Goal: Navigation & Orientation: Find specific page/section

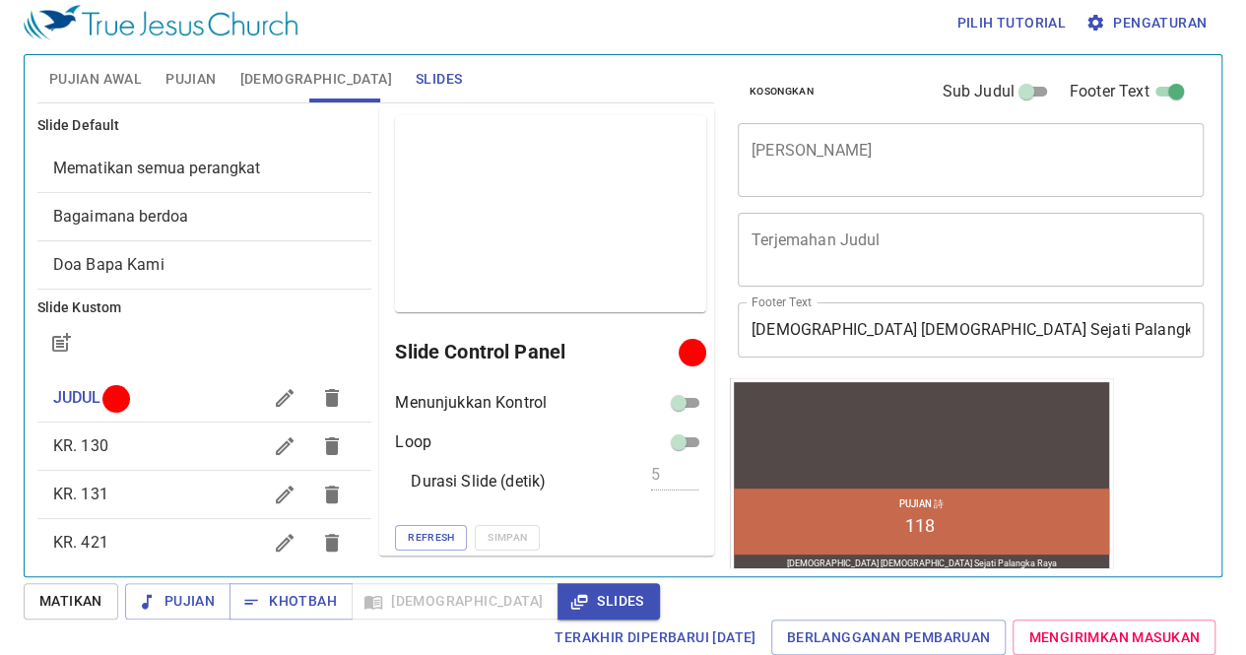
scroll to position [1, 0]
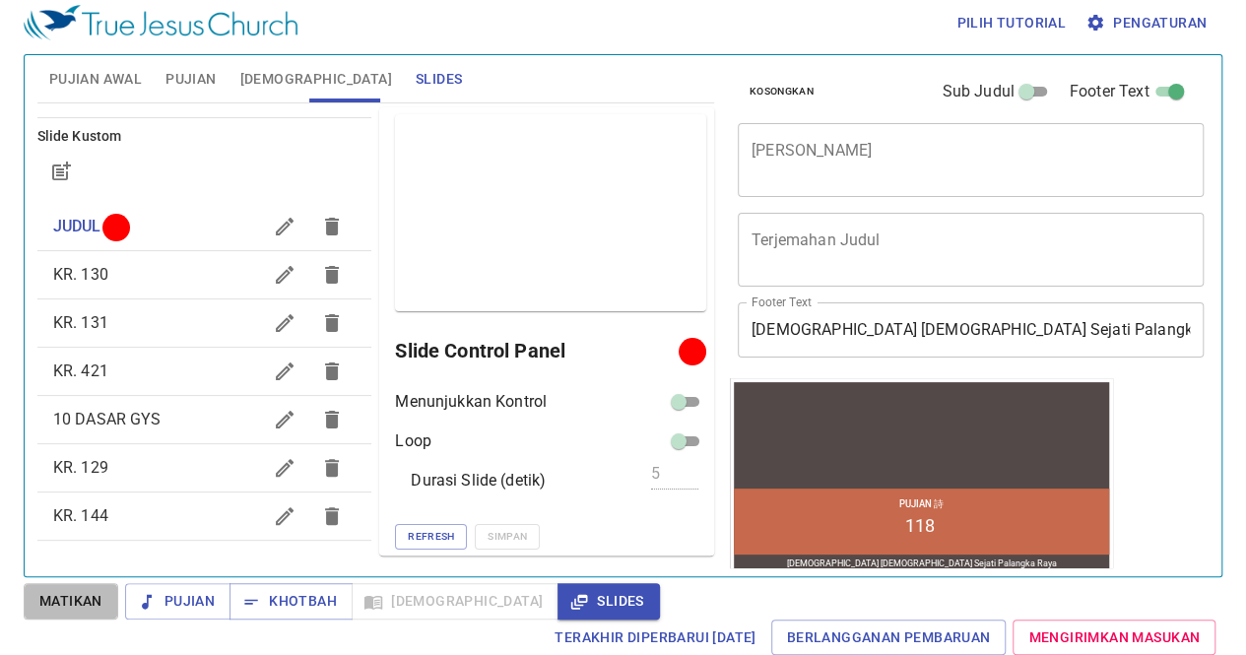
click at [67, 604] on span "Matikan" at bounding box center [70, 601] width 63 height 25
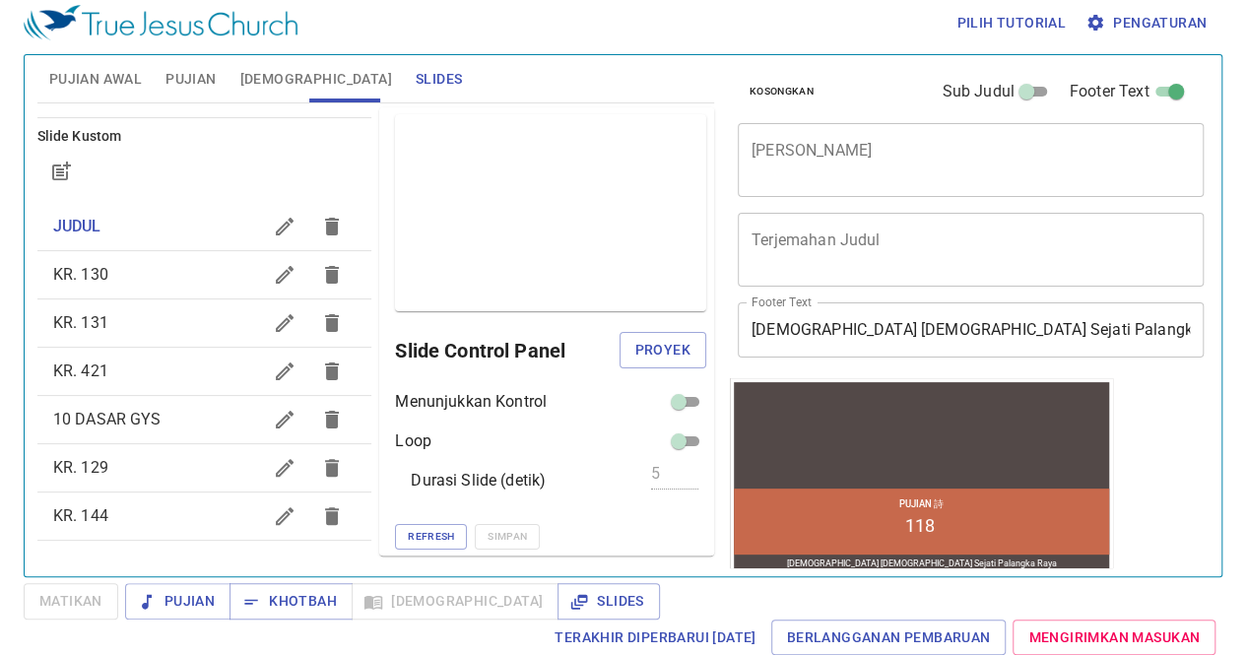
scroll to position [8, 0]
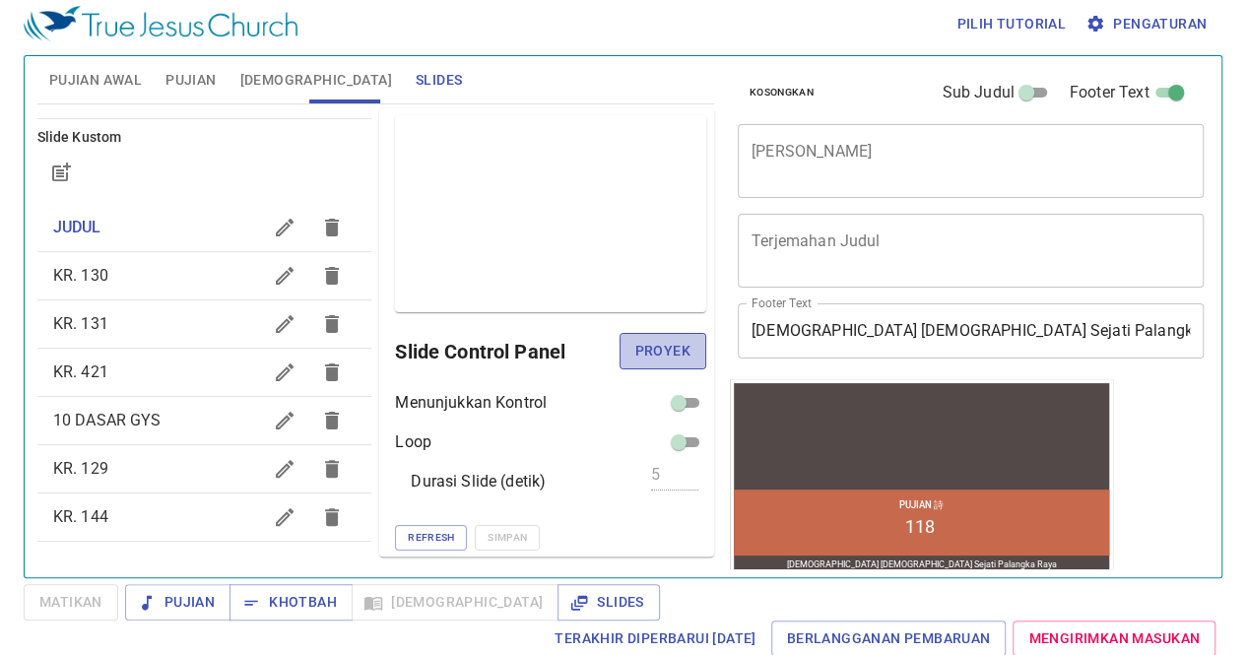
click at [647, 358] on span "Proyek" at bounding box center [662, 351] width 55 height 25
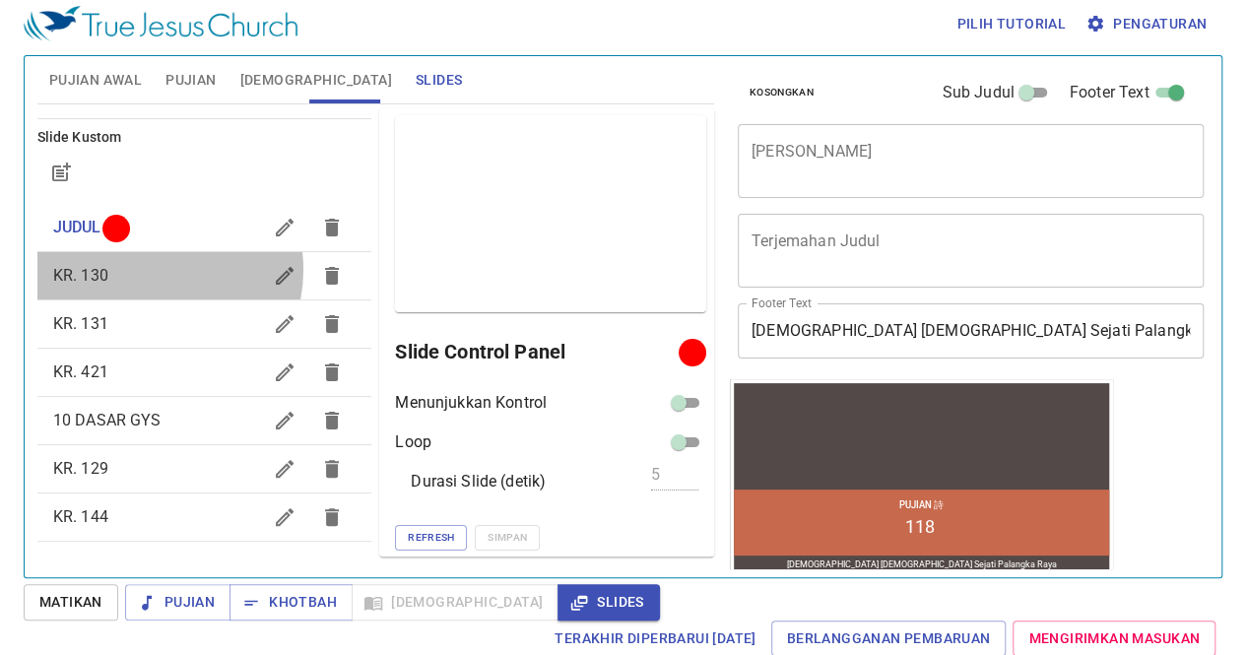
click at [152, 269] on span "KR. 130" at bounding box center [157, 276] width 209 height 24
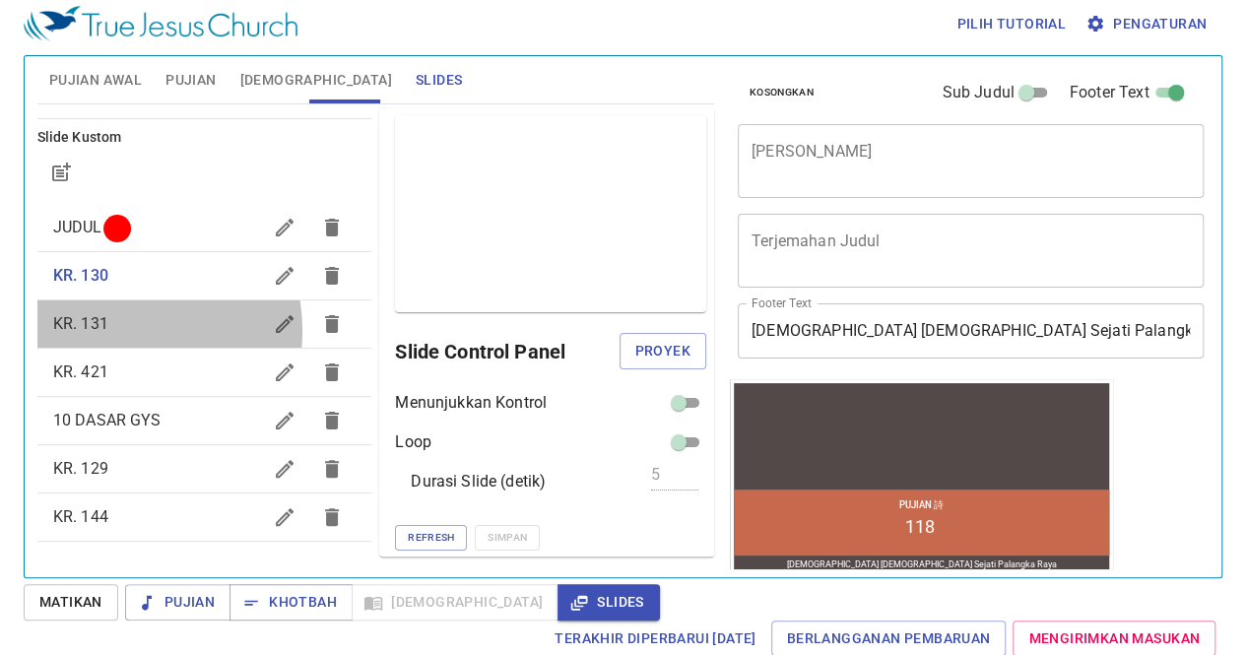
click at [110, 330] on span "KR. 131" at bounding box center [157, 324] width 209 height 24
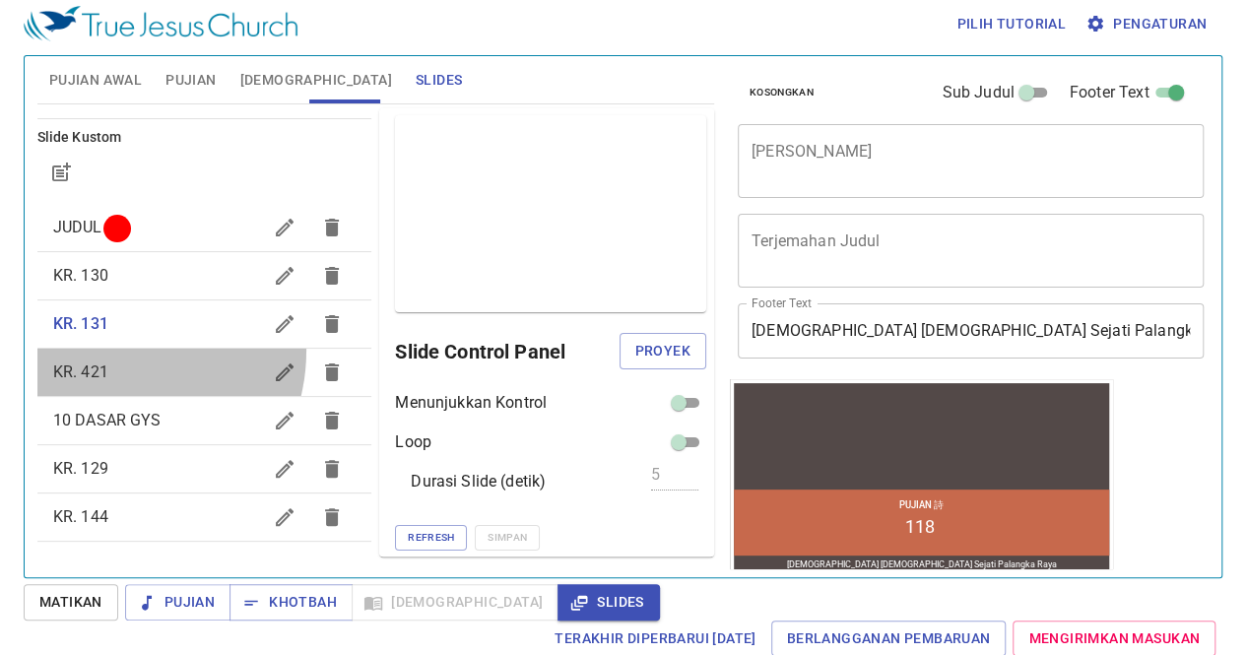
click at [103, 349] on div "KR. 421" at bounding box center [204, 372] width 335 height 47
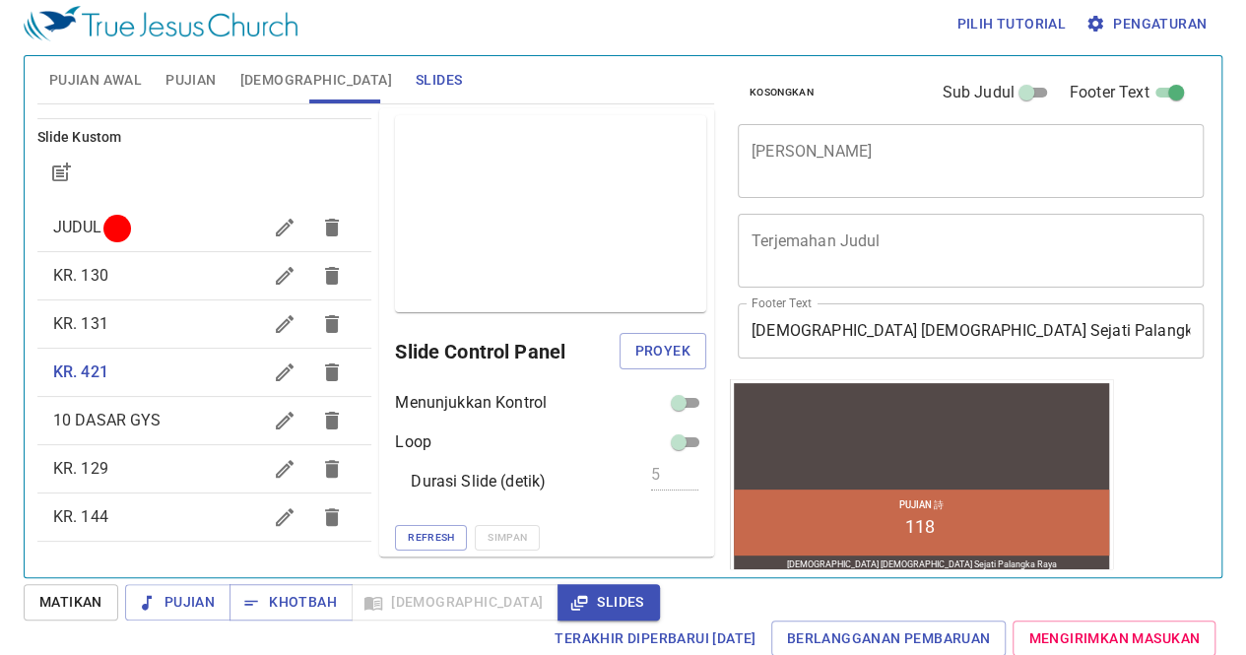
click at [123, 464] on span "KR. 129" at bounding box center [157, 469] width 209 height 24
click at [56, 502] on div "KR. 144" at bounding box center [204, 516] width 335 height 47
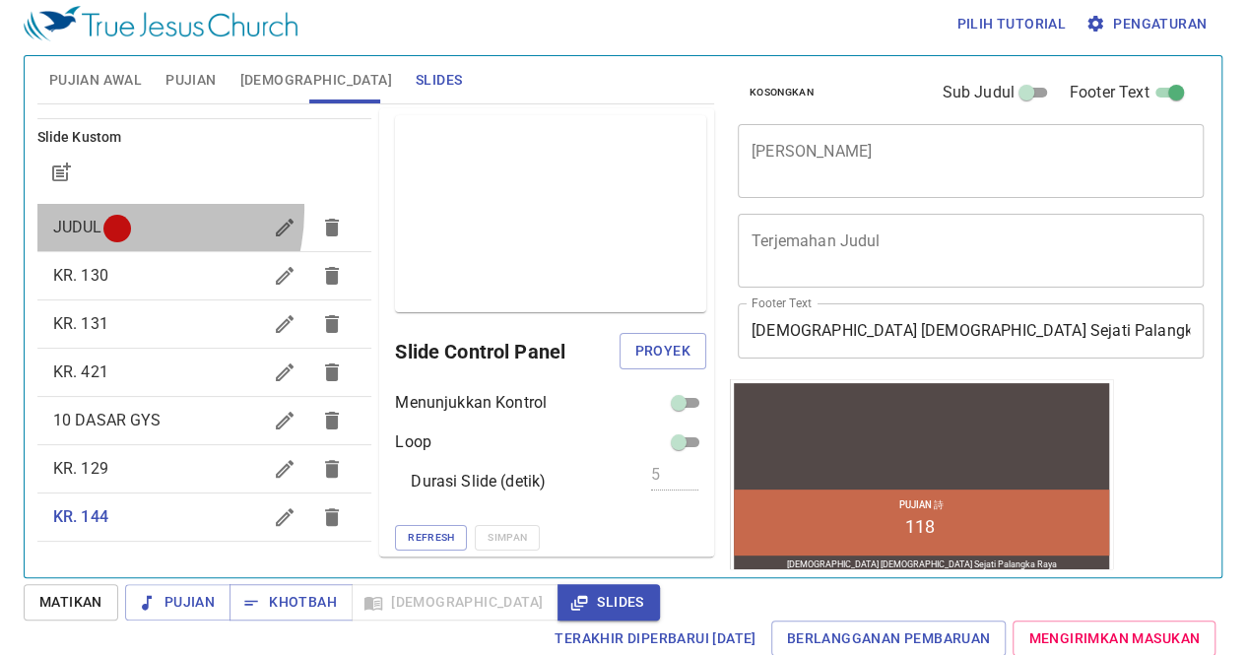
click at [104, 209] on div "JUDUL" at bounding box center [204, 227] width 335 height 47
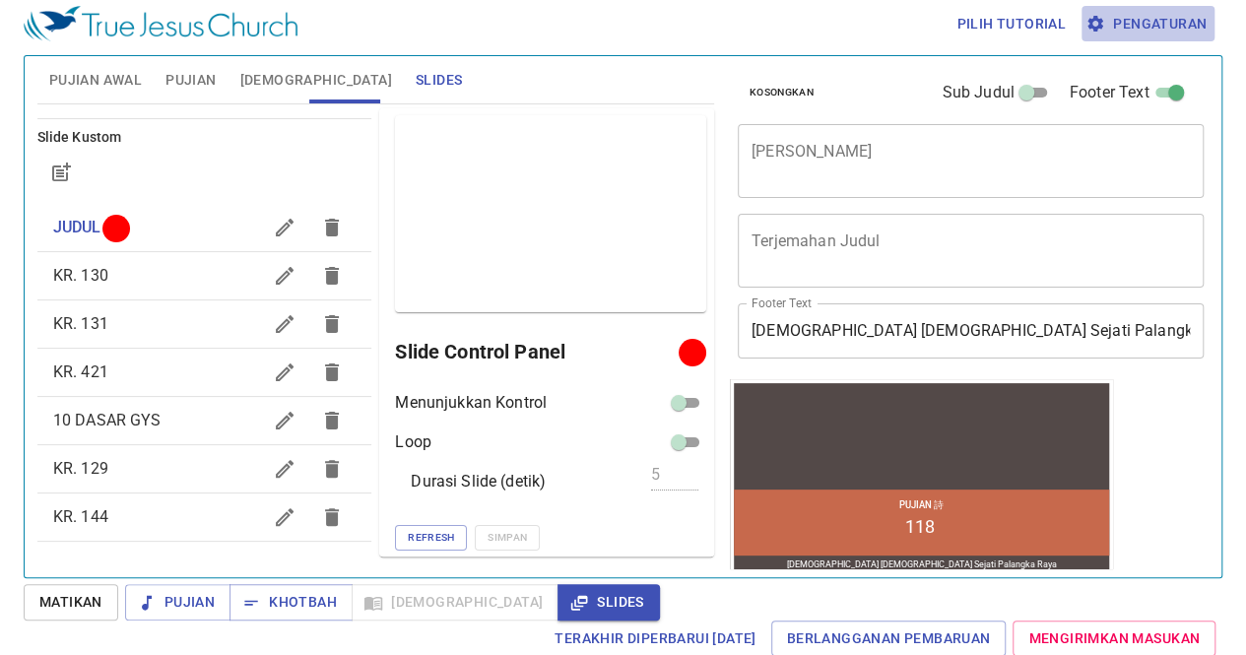
click at [1176, 12] on span "Pengaturan" at bounding box center [1147, 24] width 117 height 25
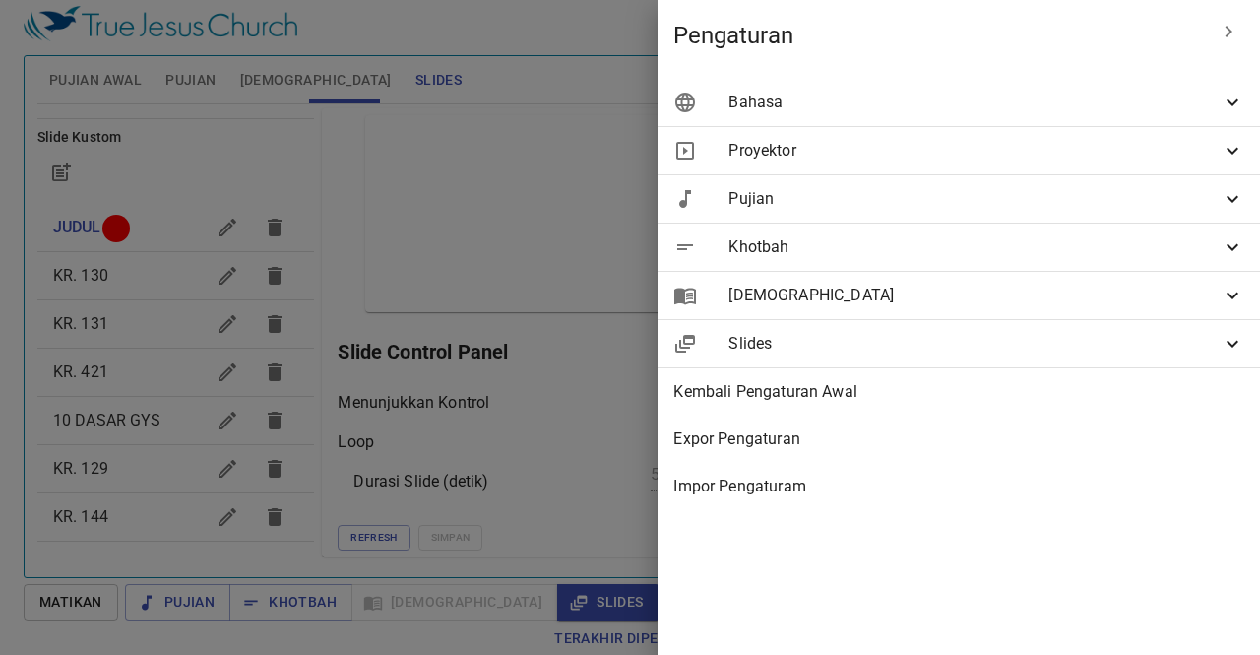
click at [841, 107] on span "Bahasa" at bounding box center [975, 103] width 492 height 24
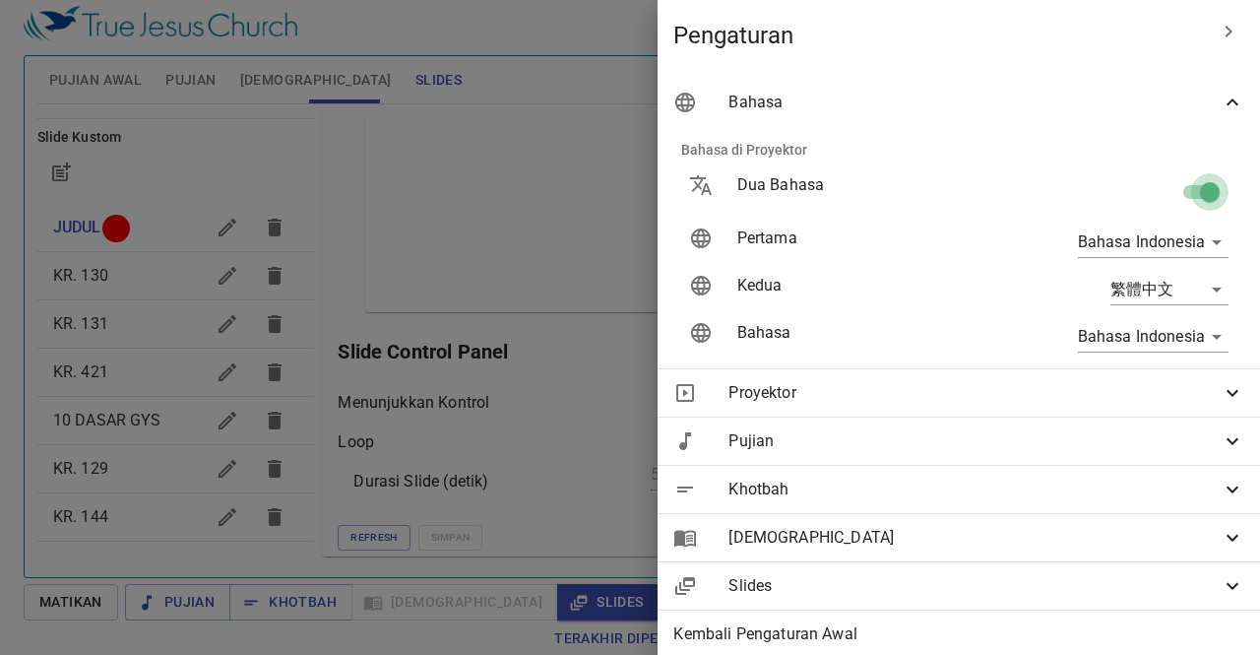
click at [1168, 194] on input "checkbox" at bounding box center [1210, 195] width 112 height 37
checkbox input "false"
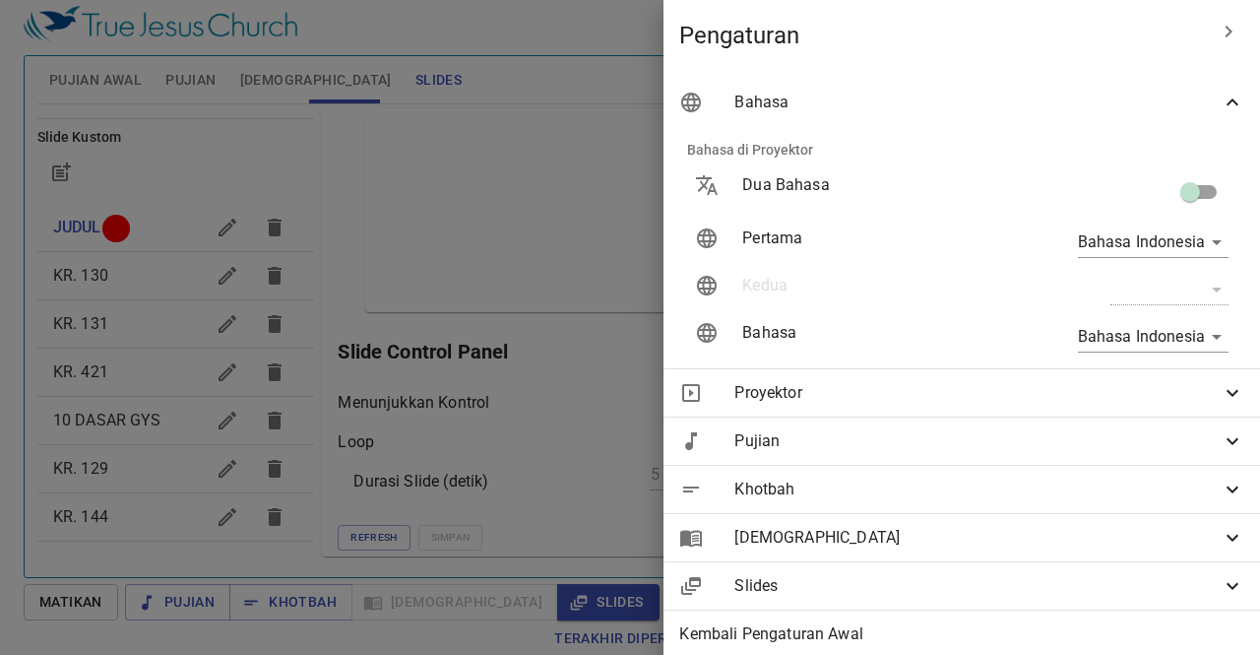
click at [339, 417] on div at bounding box center [630, 327] width 1260 height 655
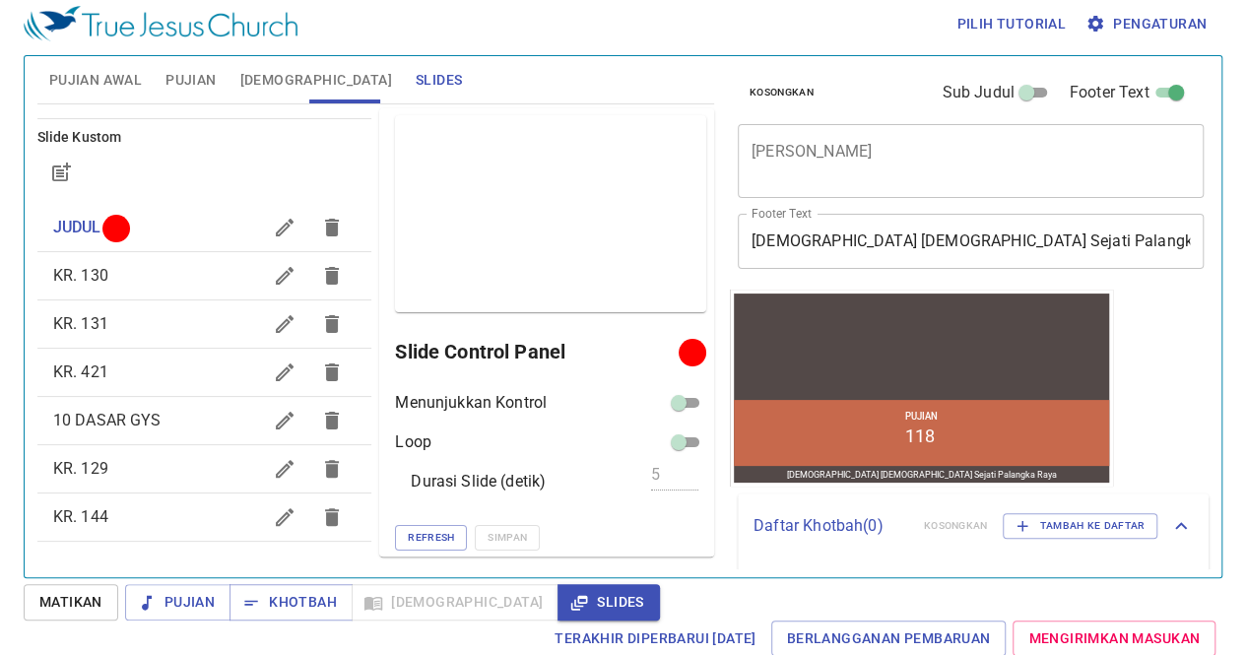
click at [1123, 395] on div "Kosongkan Sub Judul Footer Text Judul Khotbah x Judul Khotbah Sub Judul x Sub J…" at bounding box center [969, 308] width 494 height 521
click at [1188, 389] on div "Kosongkan Sub Judul Footer Text Judul Khotbah x Judul Khotbah Sub Judul x Sub J…" at bounding box center [969, 308] width 494 height 521
